Goal: Information Seeking & Learning: Check status

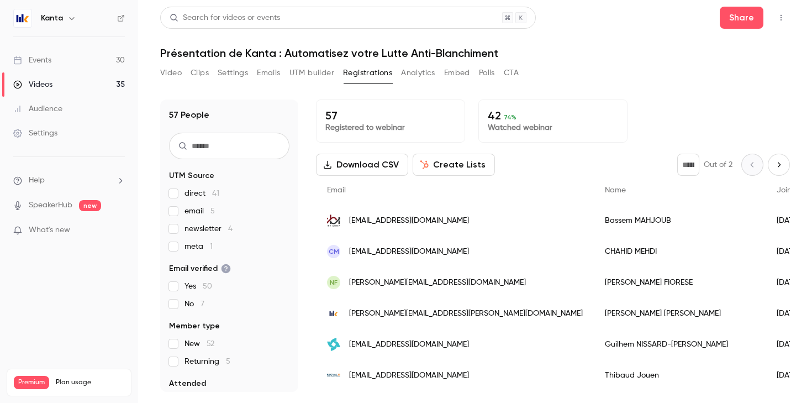
click at [69, 20] on icon "button" at bounding box center [71, 18] width 9 height 9
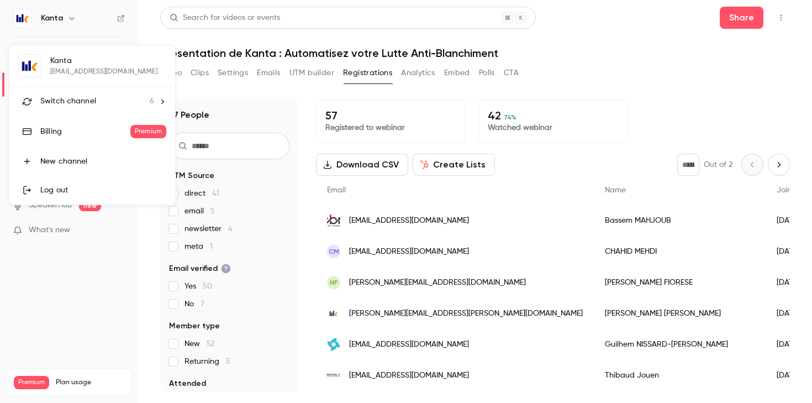
click at [95, 97] on div "Switch channel 6" at bounding box center [97, 102] width 114 height 12
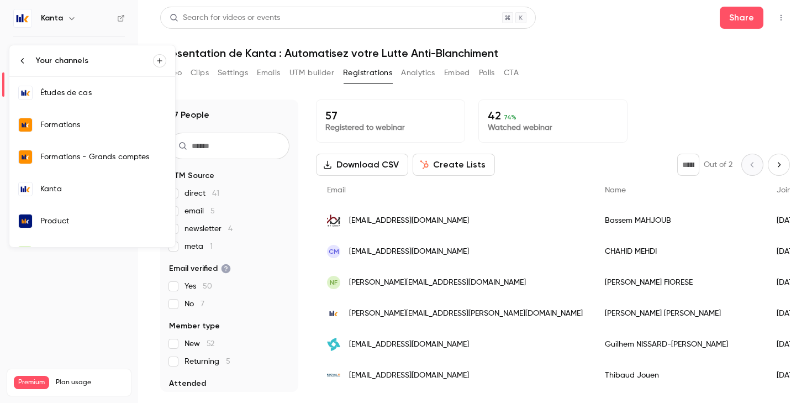
scroll to position [21, 0]
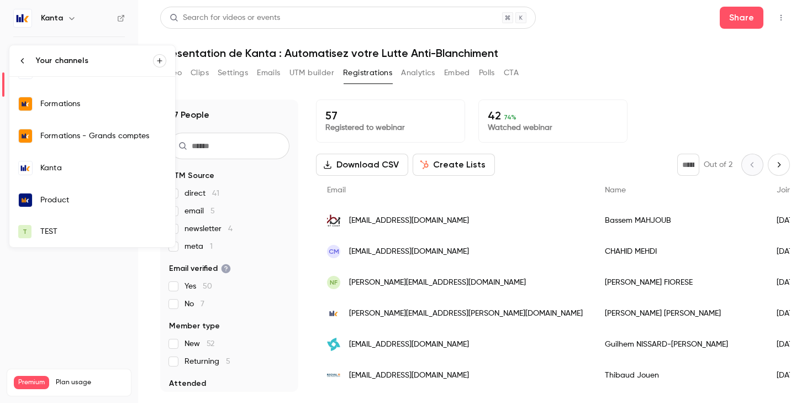
click at [53, 232] on div "TEST" at bounding box center [103, 231] width 126 height 11
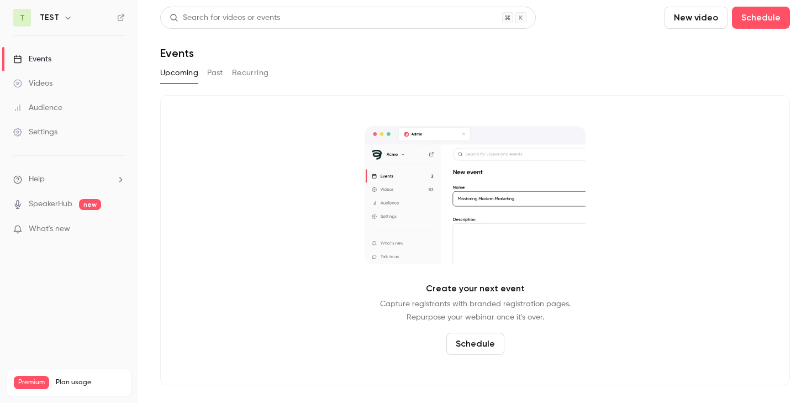
click at [75, 53] on link "Events" at bounding box center [69, 59] width 138 height 24
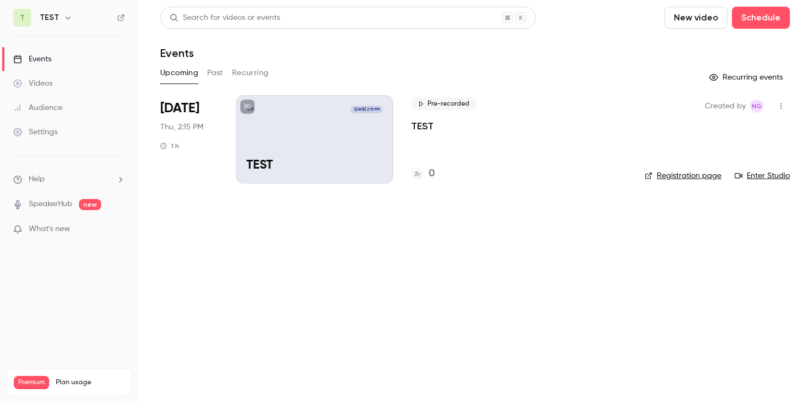
click at [779, 104] on icon "button" at bounding box center [781, 106] width 9 height 8
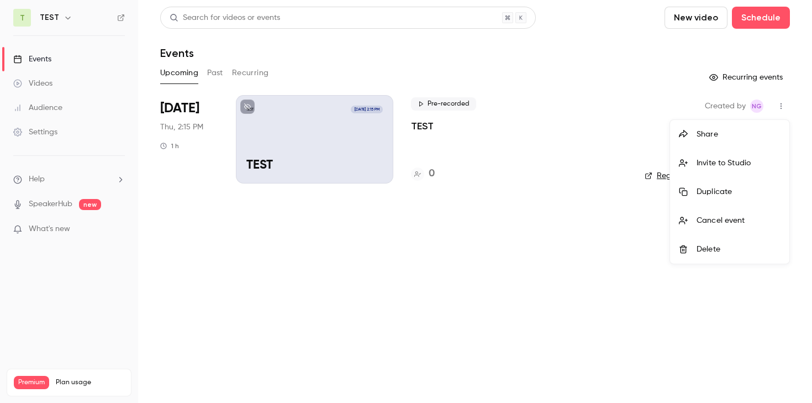
click at [605, 273] on div at bounding box center [406, 201] width 812 height 403
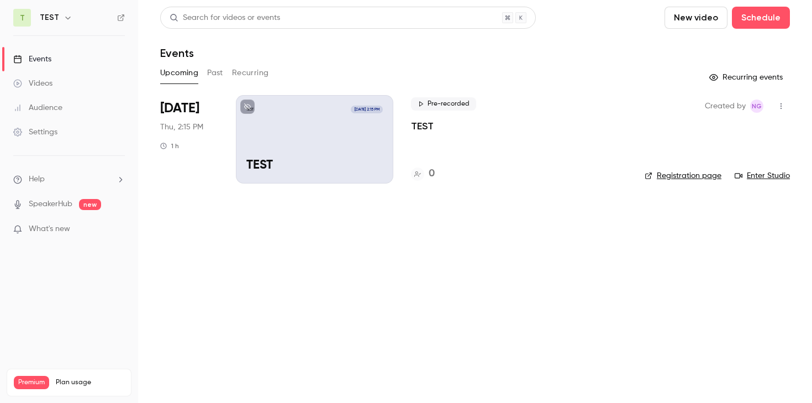
click at [781, 101] on button "button" at bounding box center [781, 106] width 18 height 18
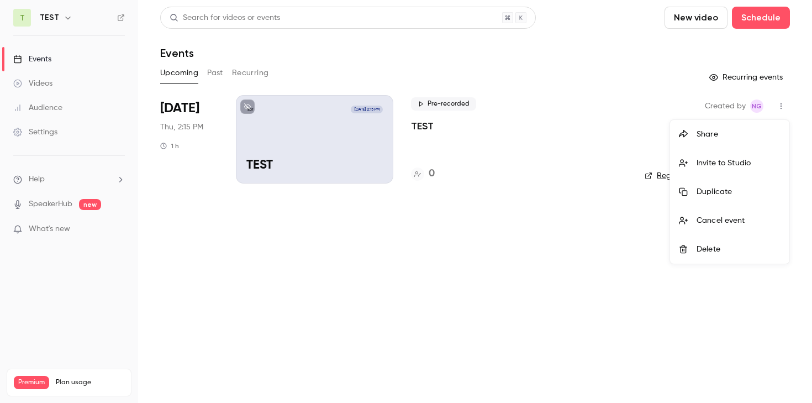
click at [569, 118] on div at bounding box center [406, 201] width 812 height 403
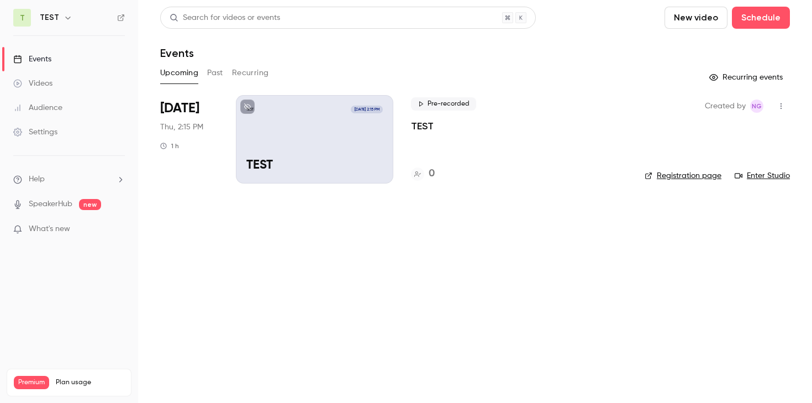
click at [70, 55] on link "Events" at bounding box center [69, 59] width 138 height 24
click at [57, 22] on div "TEST" at bounding box center [74, 17] width 69 height 13
click at [53, 16] on h6 "TEST" at bounding box center [49, 17] width 19 height 11
click at [64, 17] on icon "button" at bounding box center [68, 17] width 9 height 9
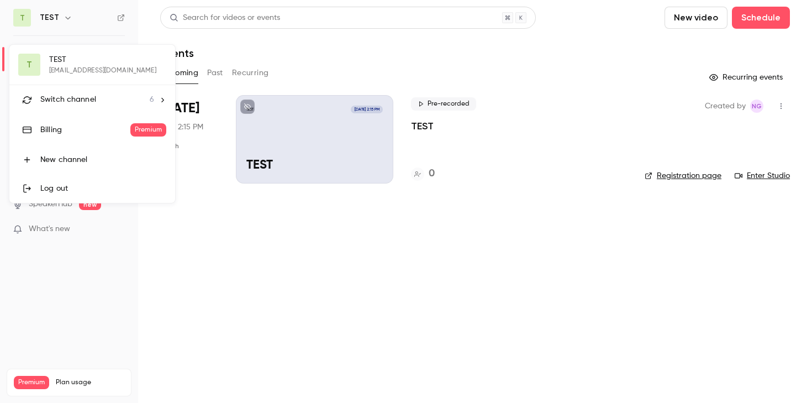
click at [75, 100] on span "Switch channel" at bounding box center [68, 100] width 56 height 12
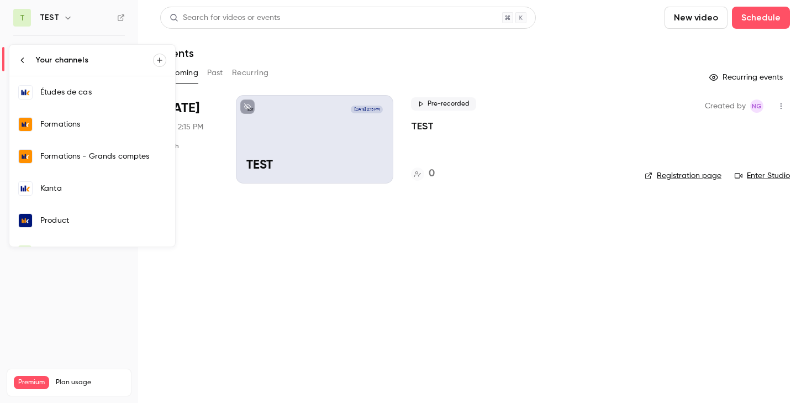
click at [65, 180] on link "Kanta" at bounding box center [92, 188] width 166 height 32
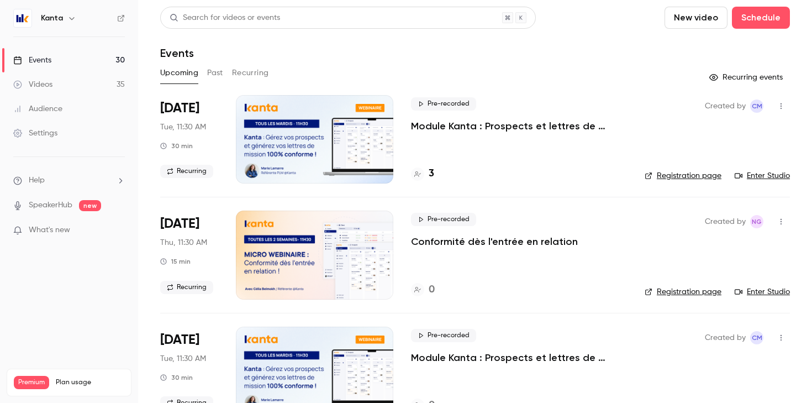
click at [256, 73] on button "Recurring" at bounding box center [250, 73] width 37 height 18
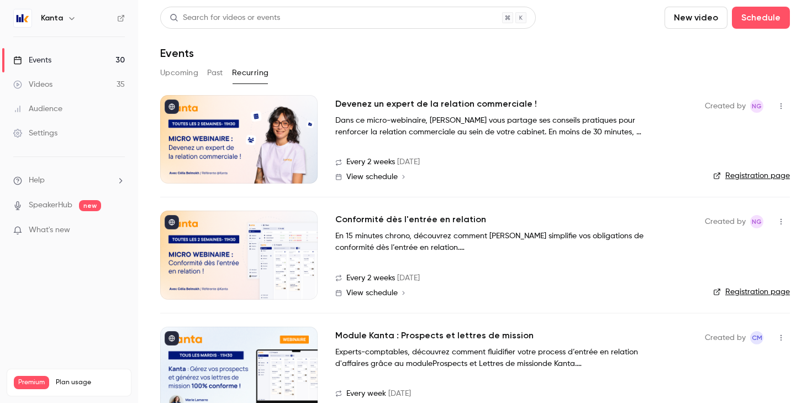
scroll to position [32, 0]
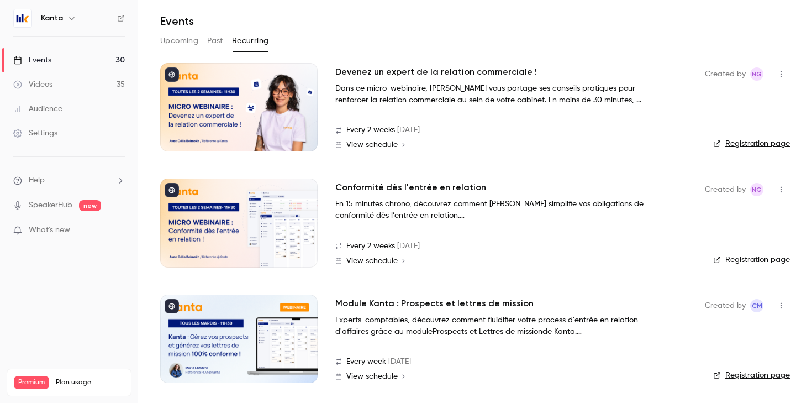
click at [208, 42] on button "Past" at bounding box center [215, 41] width 16 height 18
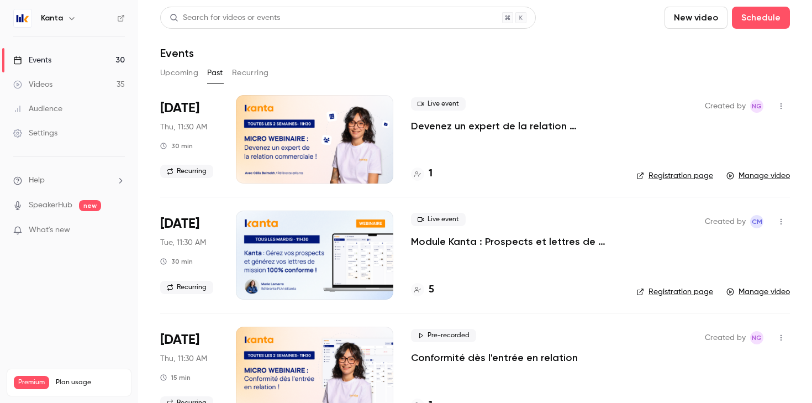
click at [182, 72] on button "Upcoming" at bounding box center [179, 73] width 38 height 18
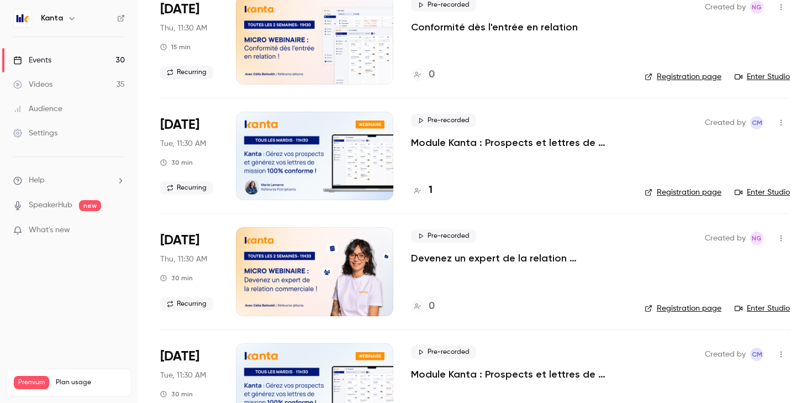
scroll to position [674, 0]
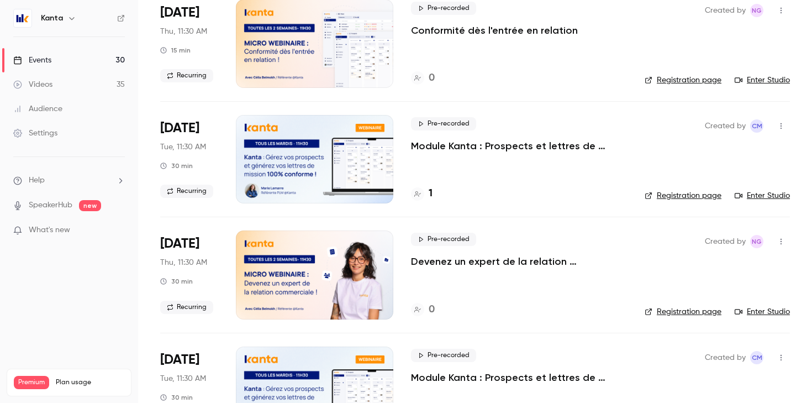
click at [431, 191] on h4 "1" at bounding box center [431, 193] width 4 height 15
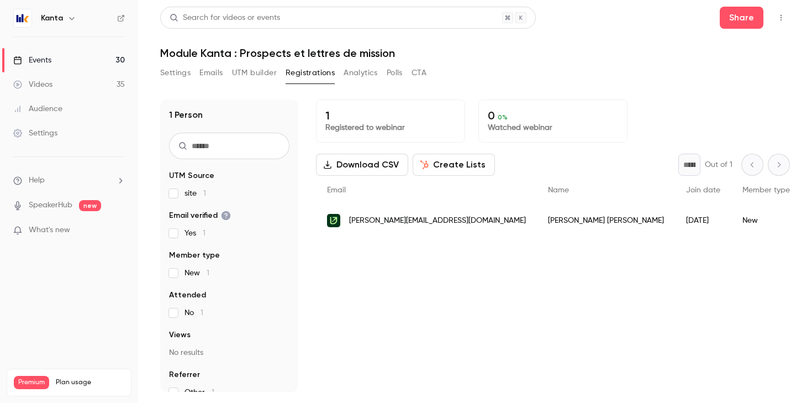
click at [92, 60] on link "Events 30" at bounding box center [69, 60] width 138 height 24
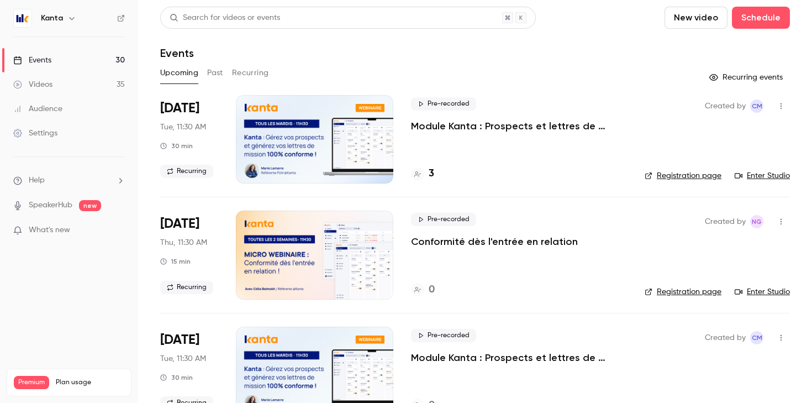
click at [256, 72] on button "Recurring" at bounding box center [250, 73] width 37 height 18
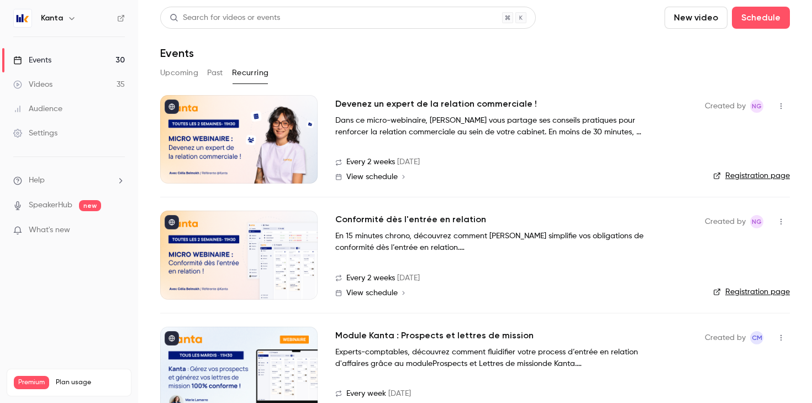
click at [182, 72] on button "Upcoming" at bounding box center [179, 73] width 38 height 18
